Goal: Information Seeking & Learning: Learn about a topic

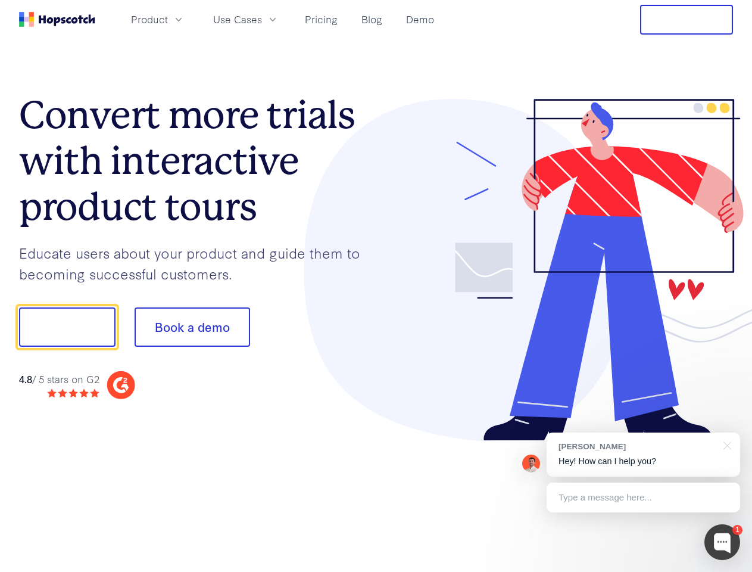
click at [376, 286] on div at bounding box center [554, 270] width 357 height 343
click at [168, 19] on span "Product" at bounding box center [149, 19] width 37 height 15
click at [262, 19] on span "Use Cases" at bounding box center [237, 19] width 49 height 15
click at [687, 20] on button "Free Trial" at bounding box center [686, 20] width 93 height 30
click at [67, 327] on button "Show me!" at bounding box center [67, 326] width 97 height 39
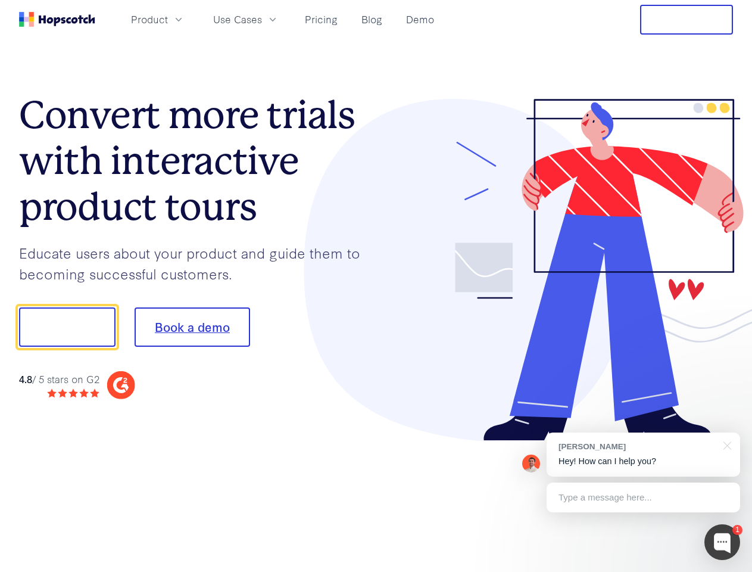
click at [192, 327] on button "Book a demo" at bounding box center [193, 326] width 116 height 39
click at [723, 542] on div at bounding box center [723, 542] width 36 height 36
click at [643, 455] on div "[PERSON_NAME] Hey! How can I help you?" at bounding box center [644, 454] width 194 height 44
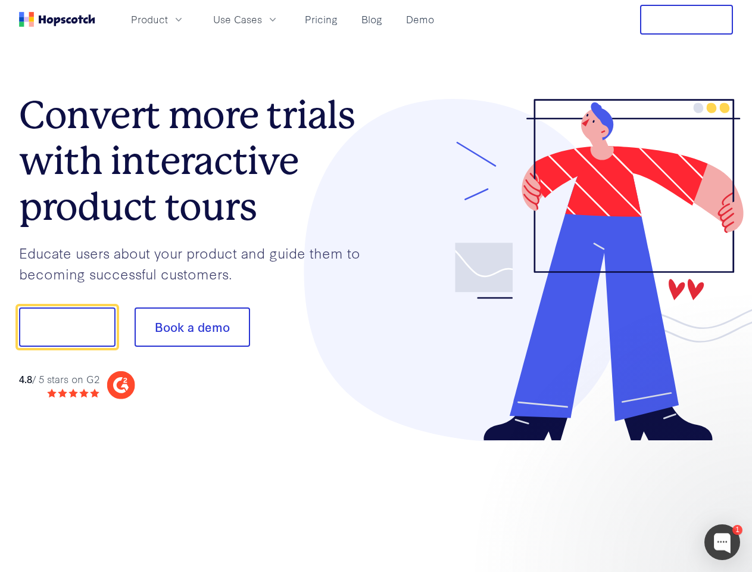
click at [726, 444] on div at bounding box center [628, 325] width 223 height 397
click at [643, 497] on div at bounding box center [628, 406] width 223 height 238
